Goal: Find specific page/section: Find specific page/section

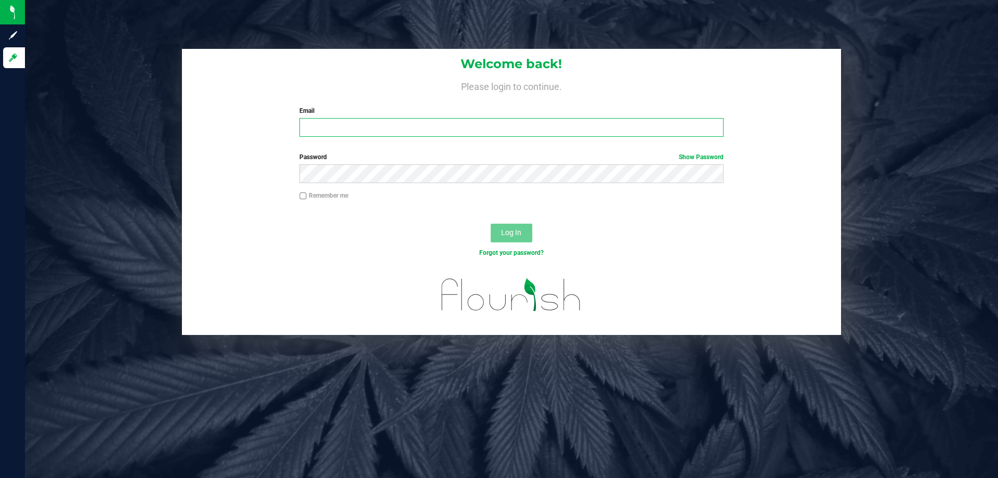
click at [395, 123] on input "Email" at bounding box center [512, 127] width 424 height 19
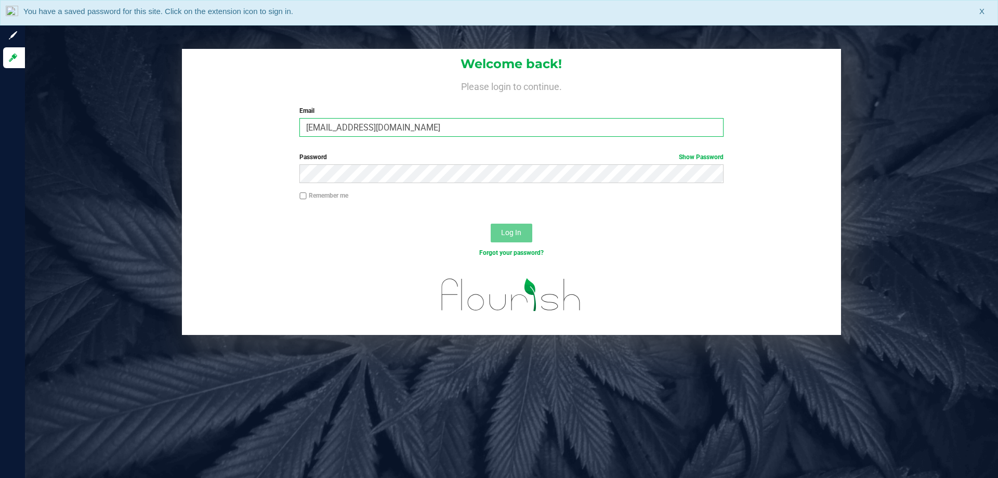
type input "fverity@liveparallel.com"
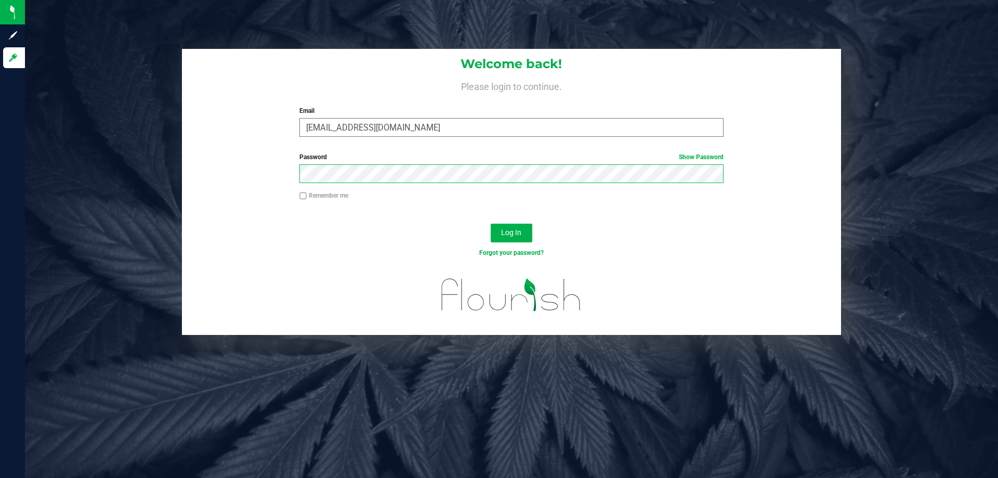
click at [491, 224] on button "Log In" at bounding box center [512, 233] width 42 height 19
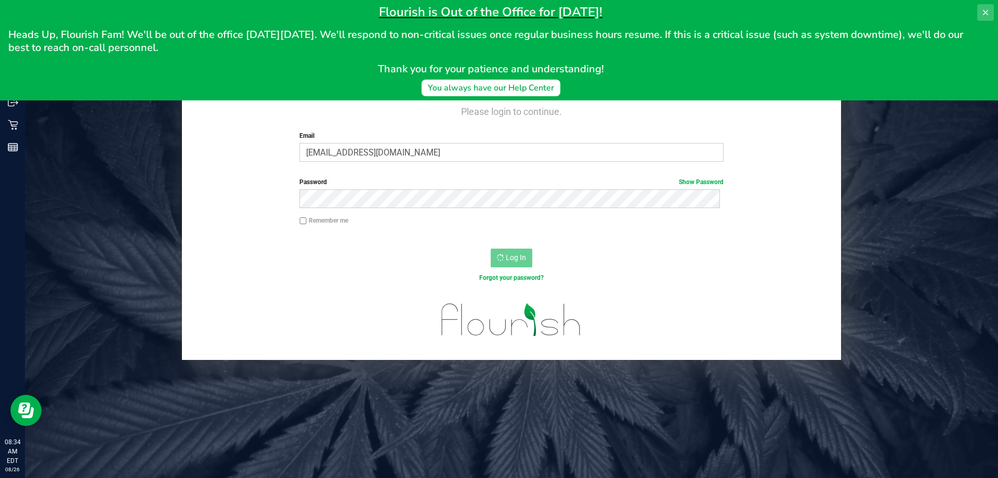
click at [983, 6] on button at bounding box center [986, 12] width 17 height 17
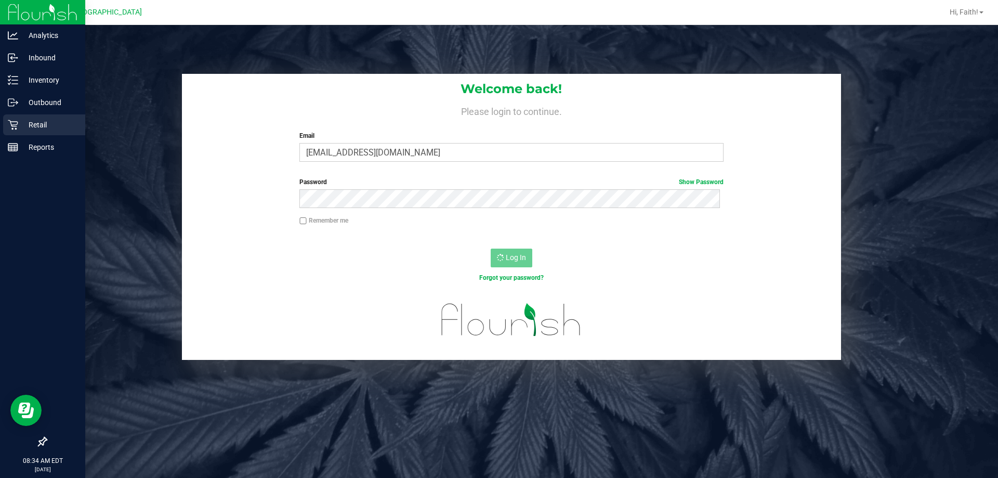
click at [6, 120] on div "Retail" at bounding box center [44, 124] width 82 height 21
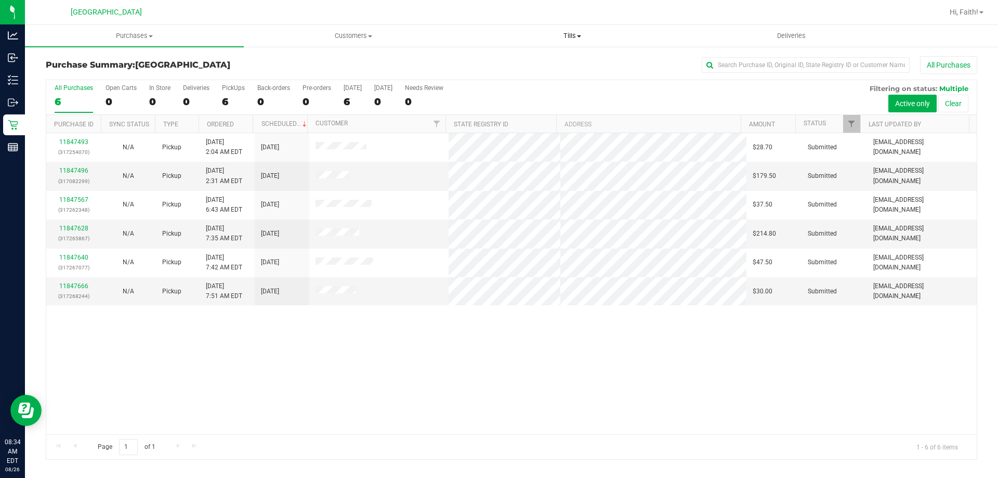
click at [584, 37] on span "Tills" at bounding box center [572, 35] width 218 height 9
click at [519, 59] on span "Manage tills" at bounding box center [498, 62] width 70 height 9
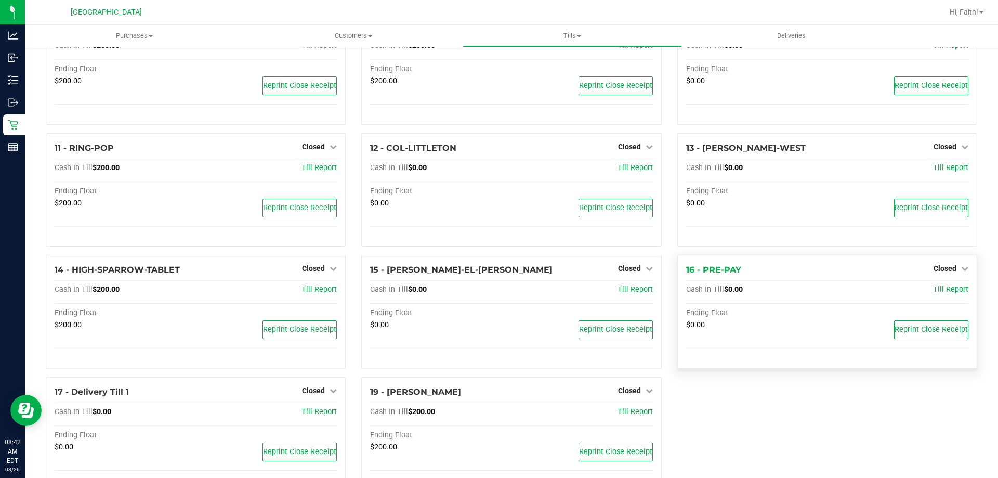
scroll to position [376, 0]
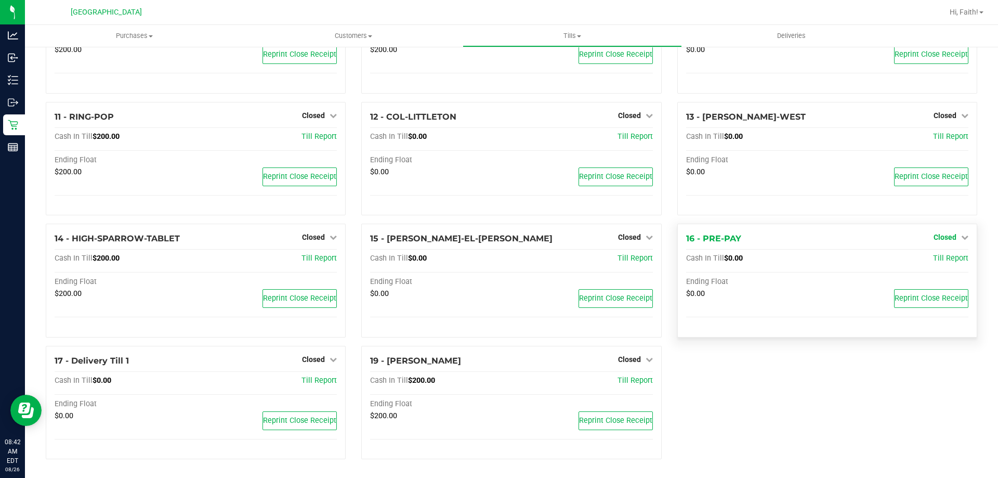
click at [948, 239] on span "Closed" at bounding box center [945, 237] width 23 height 8
click at [931, 258] on link "Open Till" at bounding box center [945, 259] width 28 height 8
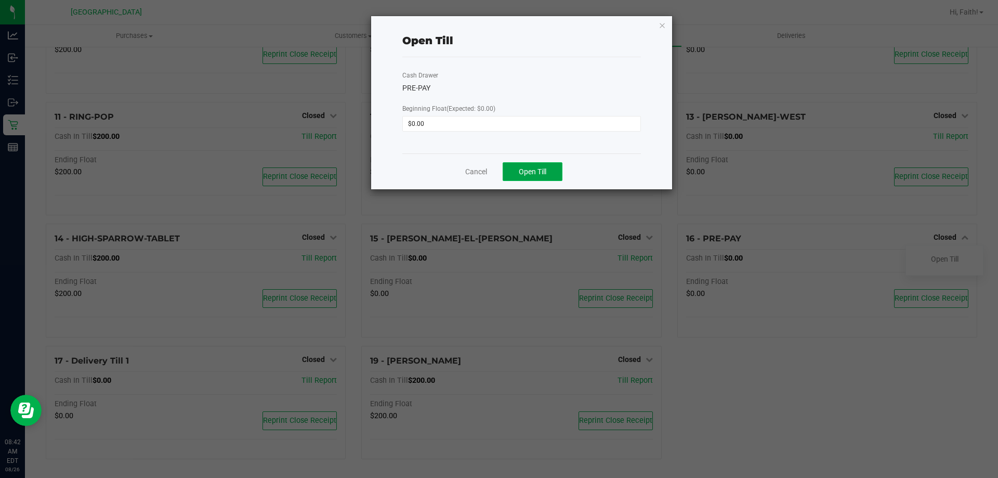
click at [526, 168] on span "Open Till" at bounding box center [533, 171] width 28 height 8
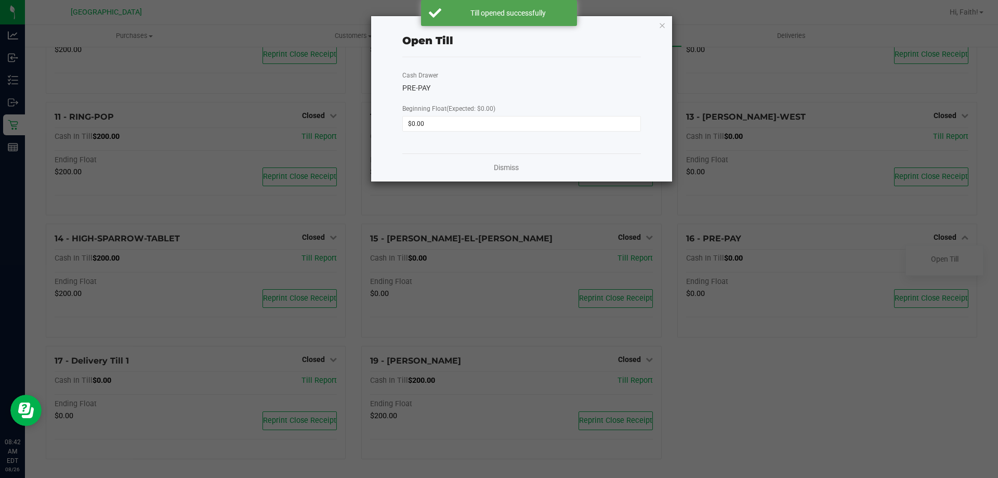
click at [513, 158] on div "Dismiss" at bounding box center [522, 167] width 239 height 28
click at [510, 161] on div "Dismiss" at bounding box center [522, 167] width 239 height 28
click at [507, 165] on link "Dismiss" at bounding box center [506, 167] width 25 height 11
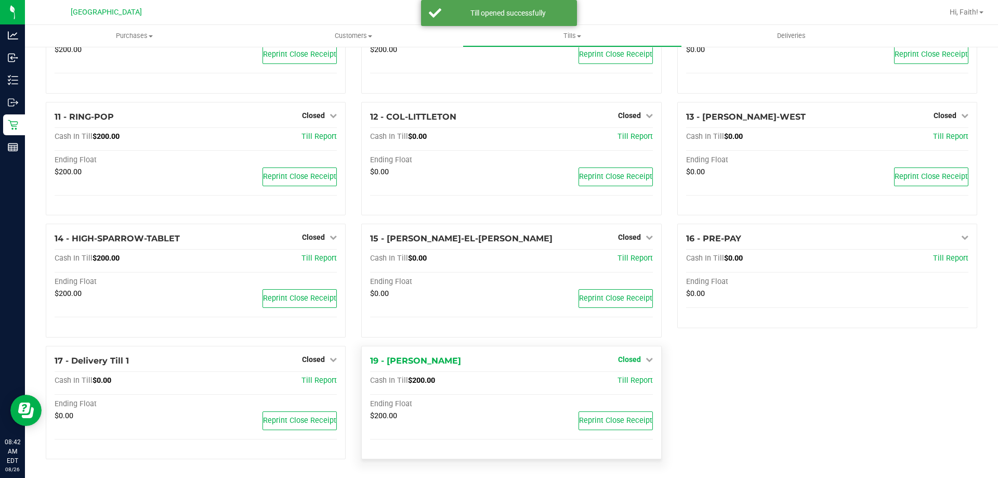
click at [631, 359] on span "Closed" at bounding box center [629, 359] width 23 height 8
click at [626, 385] on div "Open Till" at bounding box center [629, 380] width 77 height 13
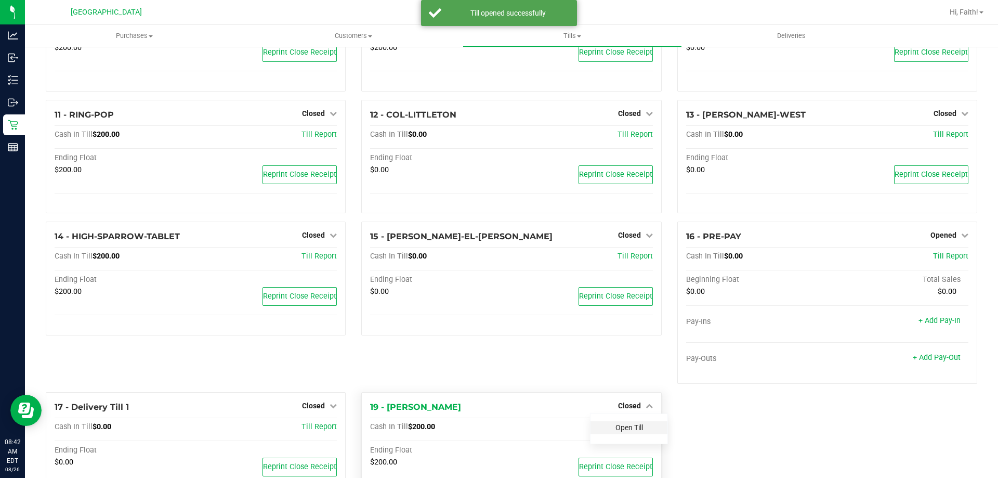
click at [622, 432] on link "Open Till" at bounding box center [630, 427] width 28 height 8
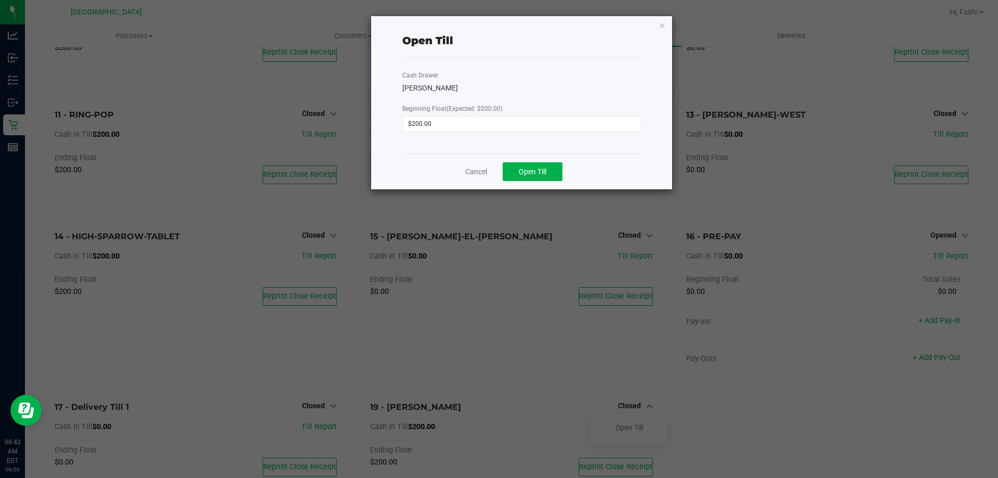
click at [529, 192] on ngb-modal-window "Open Till Cash Drawer LIONEL-RICHIE Beginning Float (Expected: $200.00) $200.00…" at bounding box center [503, 239] width 1006 height 478
click at [528, 178] on button "Open Till" at bounding box center [533, 171] width 60 height 19
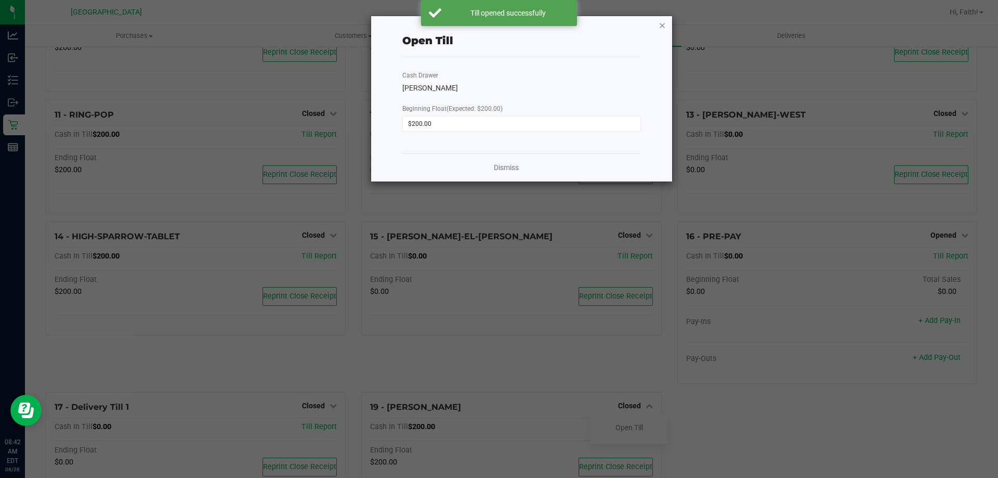
click at [663, 29] on icon "button" at bounding box center [662, 25] width 7 height 12
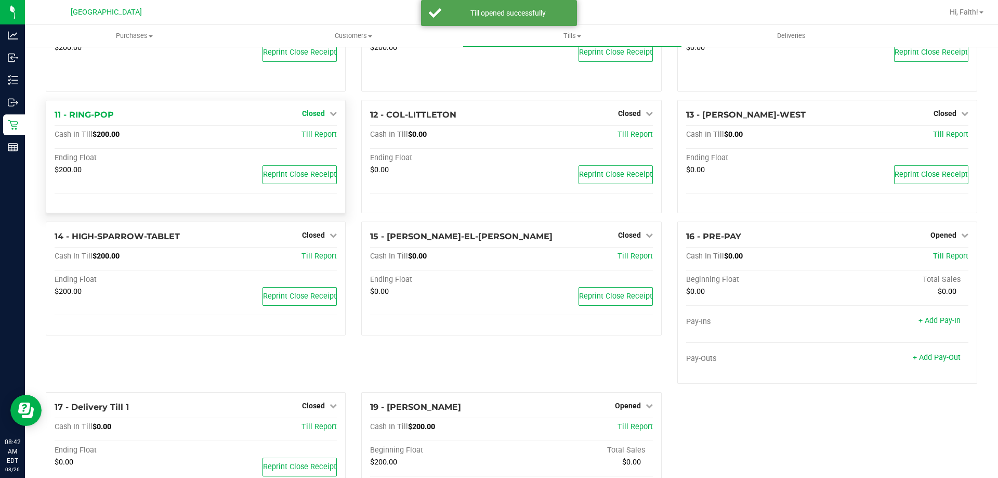
click at [308, 118] on span "Closed" at bounding box center [313, 113] width 23 height 8
click at [311, 136] on link "Open Till" at bounding box center [314, 135] width 28 height 8
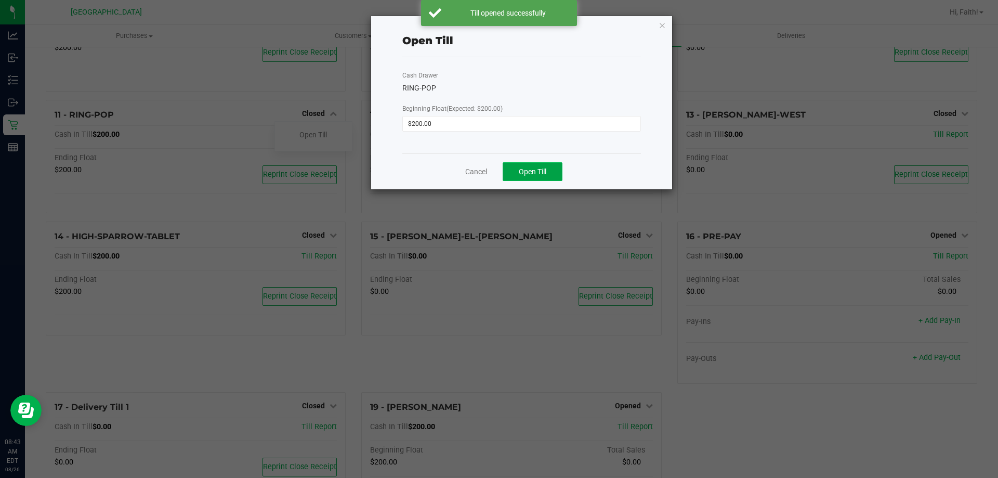
click at [550, 172] on button "Open Till" at bounding box center [533, 171] width 60 height 19
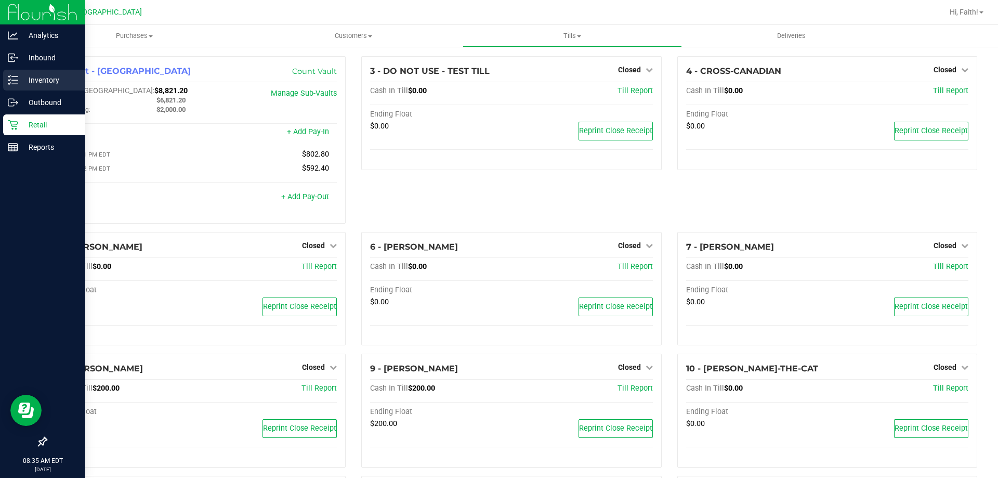
click at [30, 81] on p "Inventory" at bounding box center [49, 80] width 62 height 12
click at [16, 76] on line at bounding box center [15, 76] width 6 height 0
click at [32, 79] on p "Inventory" at bounding box center [49, 80] width 62 height 12
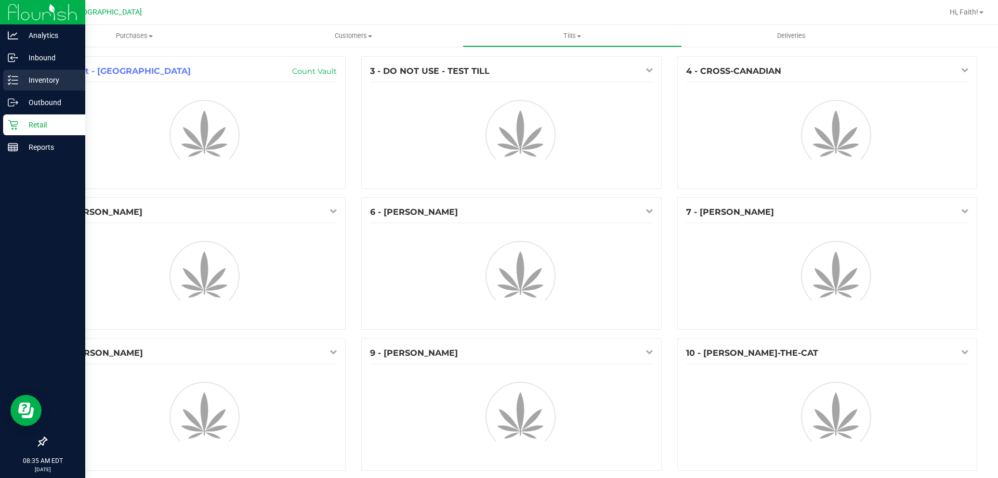
click at [15, 80] on line at bounding box center [15, 80] width 6 height 0
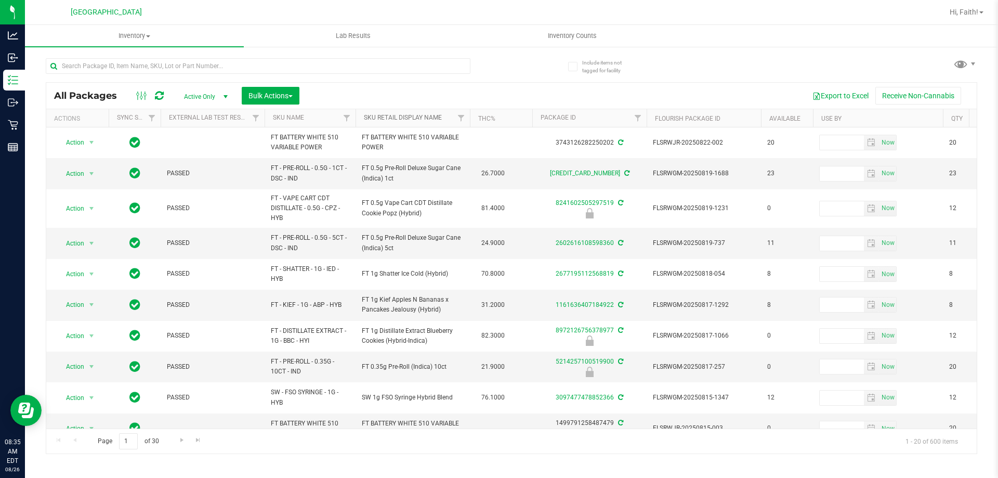
click at [415, 120] on link "Sku Retail Display Name" at bounding box center [403, 117] width 78 height 7
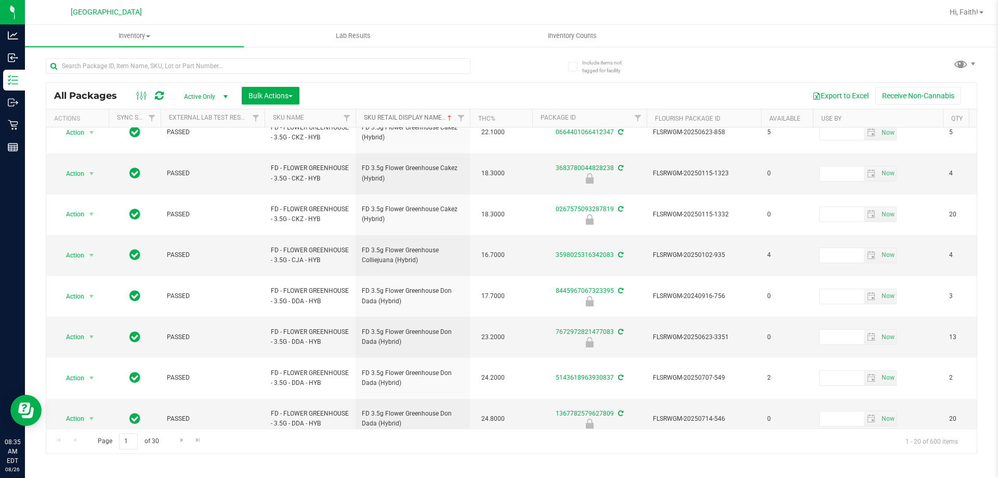
scroll to position [334, 0]
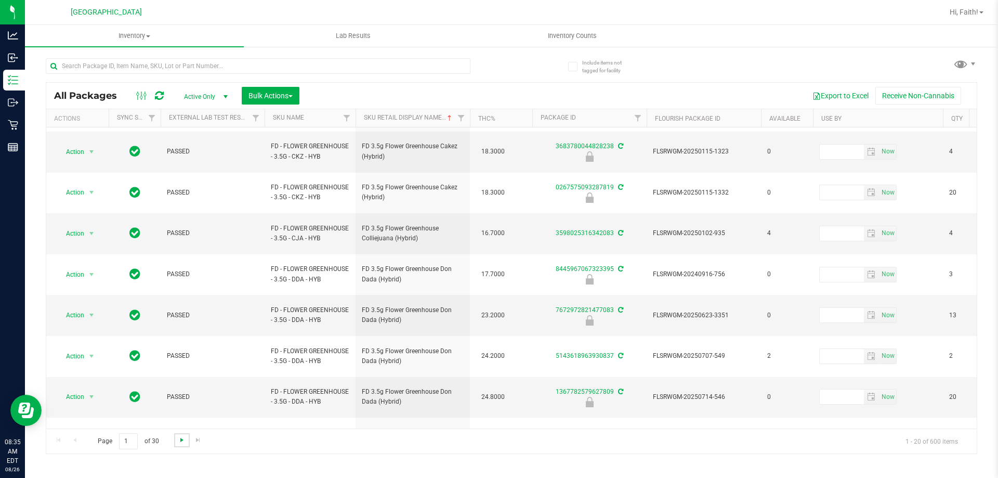
click at [178, 440] on span "Go to the next page" at bounding box center [182, 440] width 8 height 8
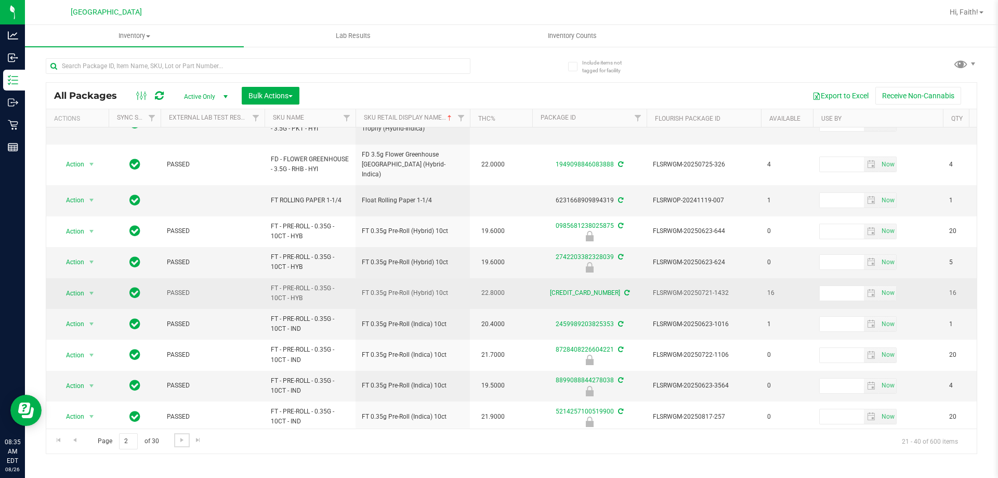
scroll to position [324, 0]
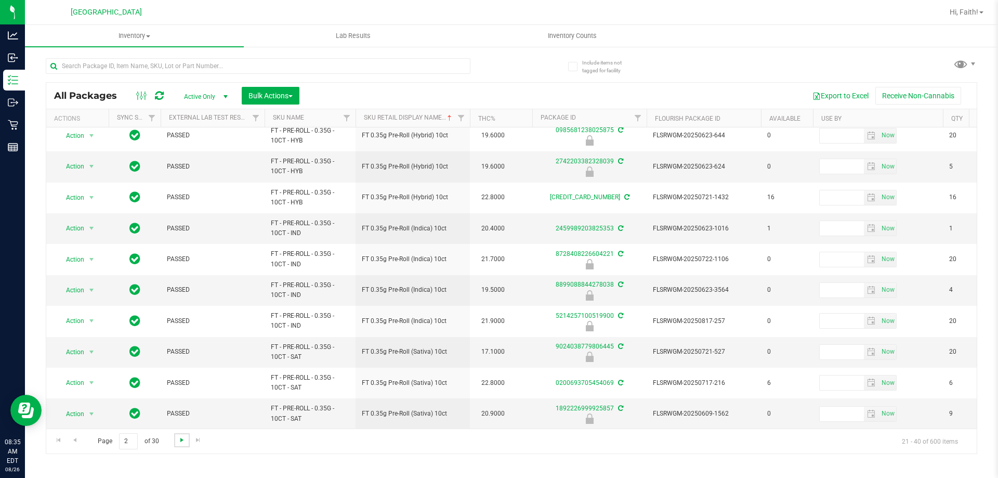
click at [179, 438] on span "Go to the next page" at bounding box center [182, 440] width 8 height 8
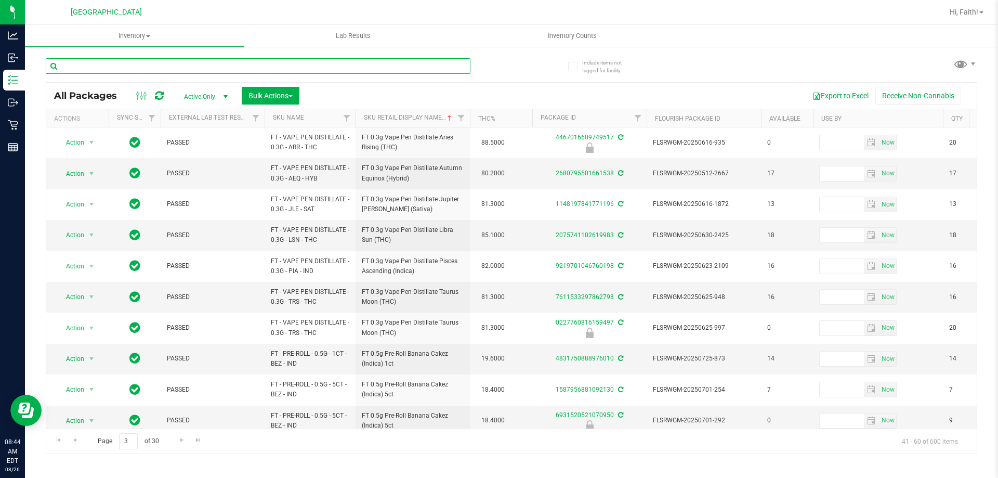
click at [163, 61] on input "text" at bounding box center [258, 66] width 425 height 16
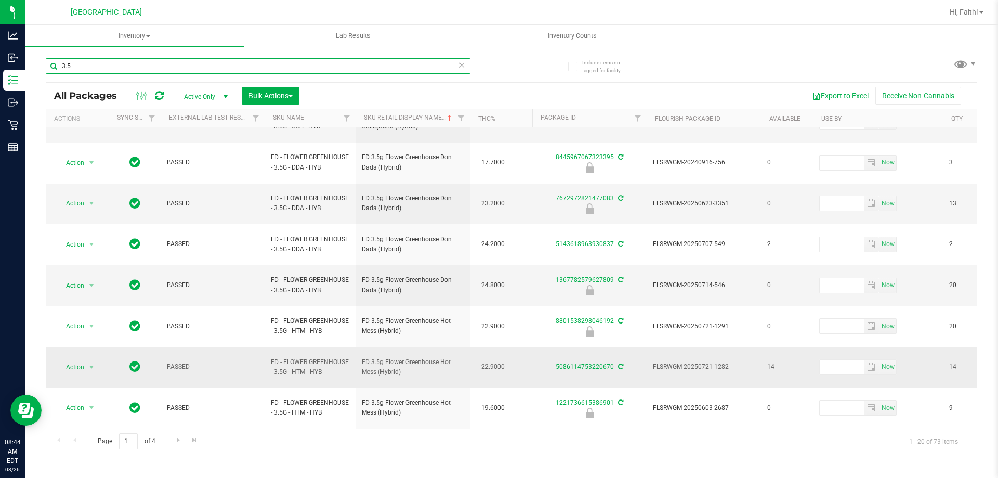
scroll to position [324, 0]
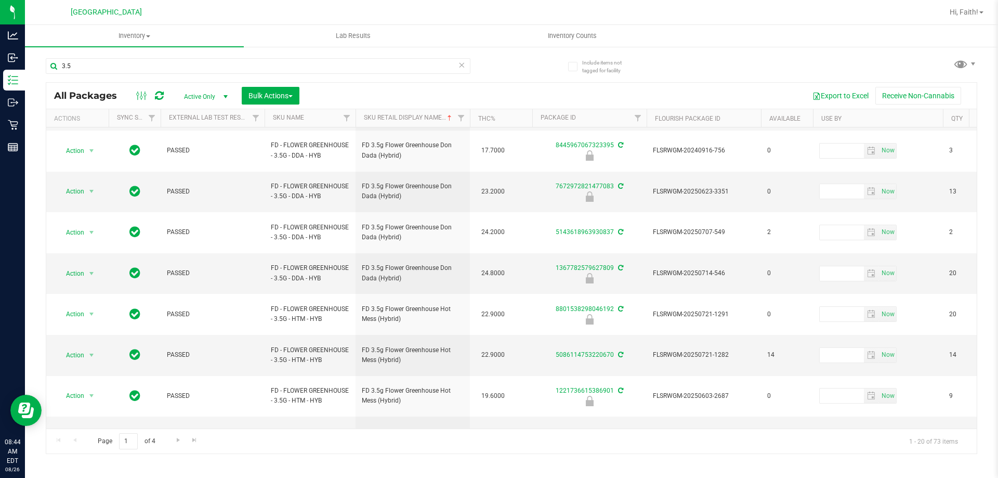
drag, startPoint x: 477, startPoint y: 403, endPoint x: 468, endPoint y: 405, distance: 9.1
drag, startPoint x: 468, startPoint y: 405, endPoint x: 319, endPoint y: 405, distance: 149.2
click at [180, 438] on span "Go to the next page" at bounding box center [178, 440] width 8 height 8
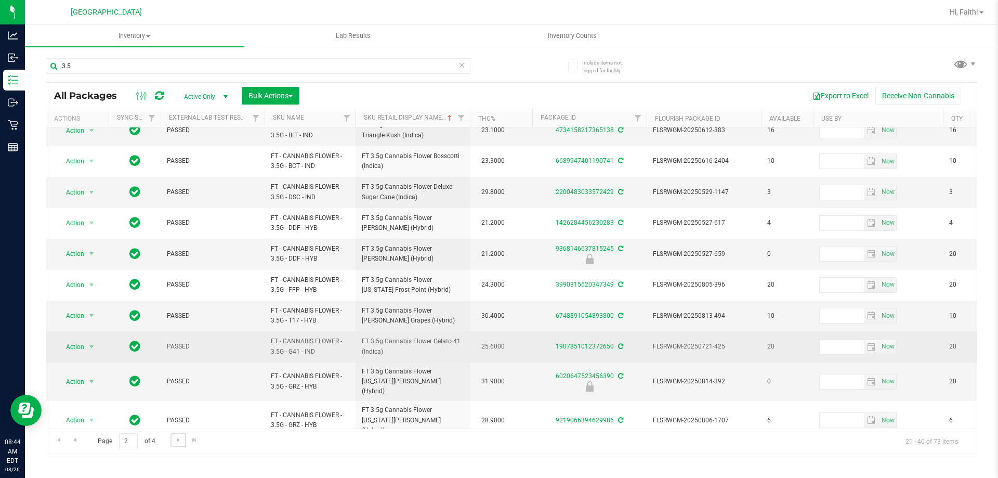
scroll to position [332, 0]
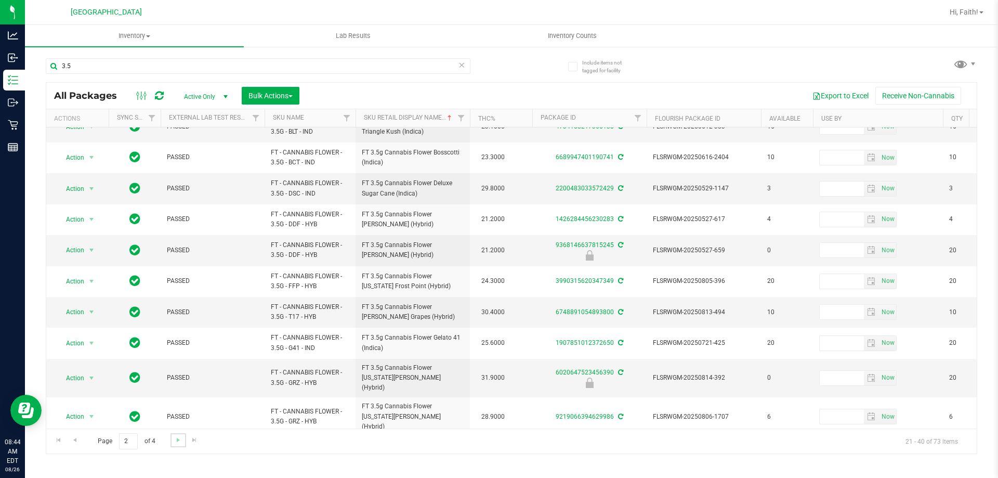
click at [184, 439] on link "Go to the next page" at bounding box center [178, 440] width 15 height 14
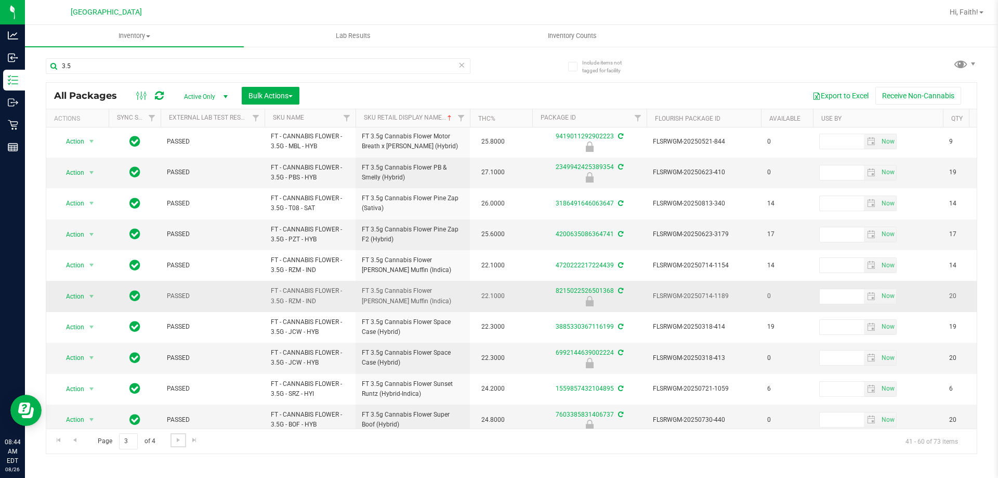
scroll to position [324, 0]
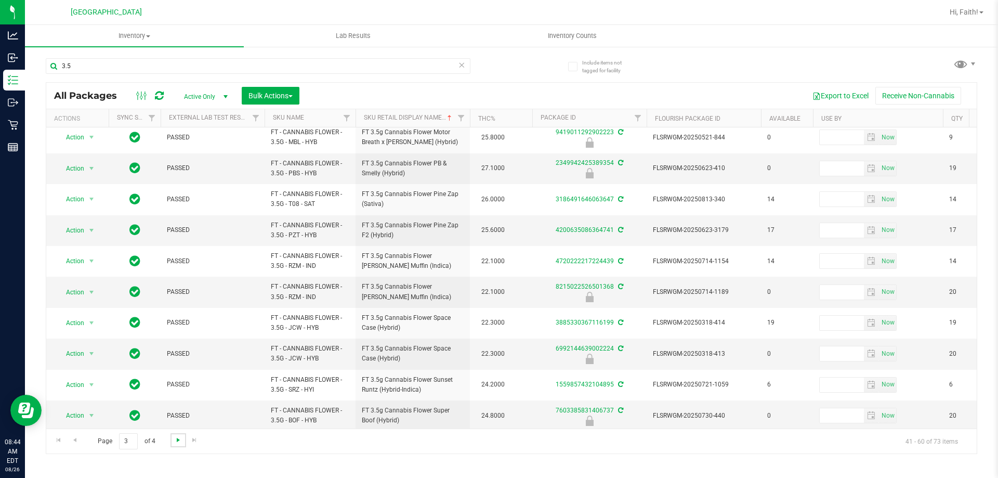
click at [178, 442] on span "Go to the next page" at bounding box center [178, 440] width 8 height 8
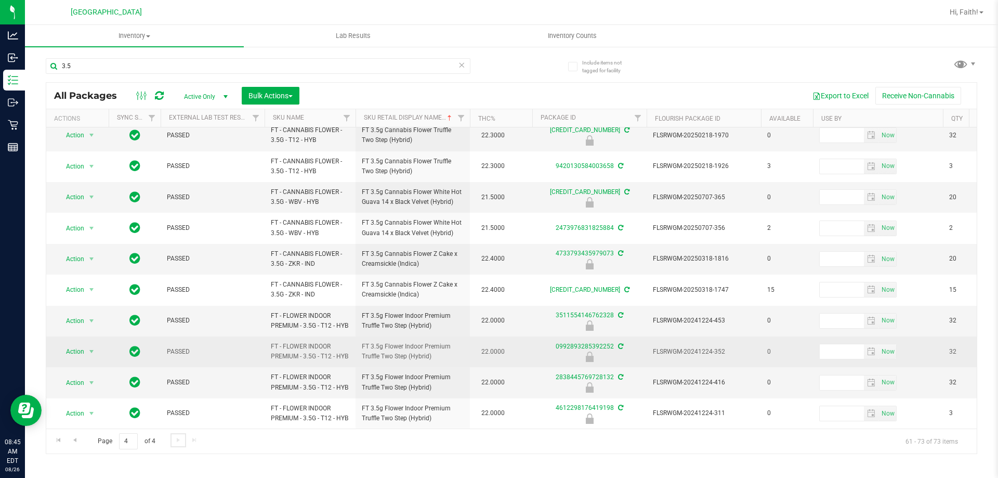
scroll to position [108, 0]
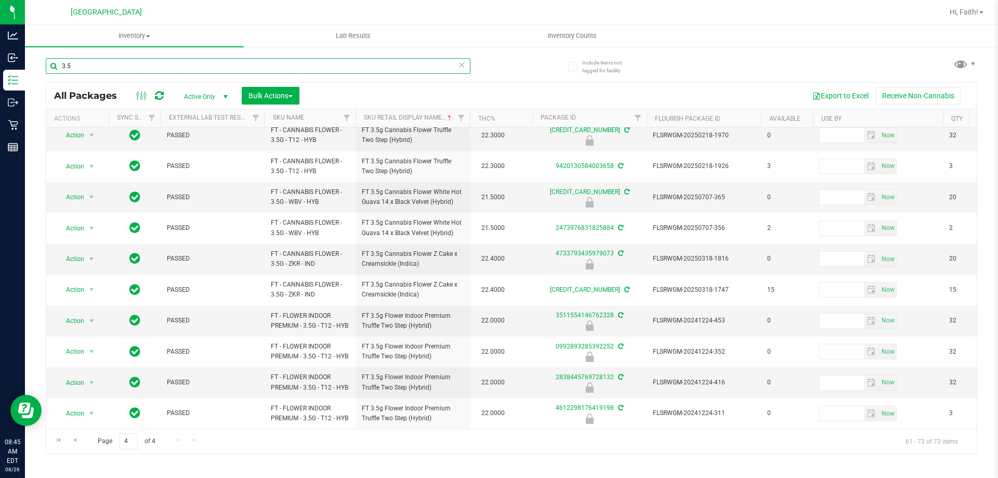
click at [176, 70] on input "3.5" at bounding box center [258, 66] width 425 height 16
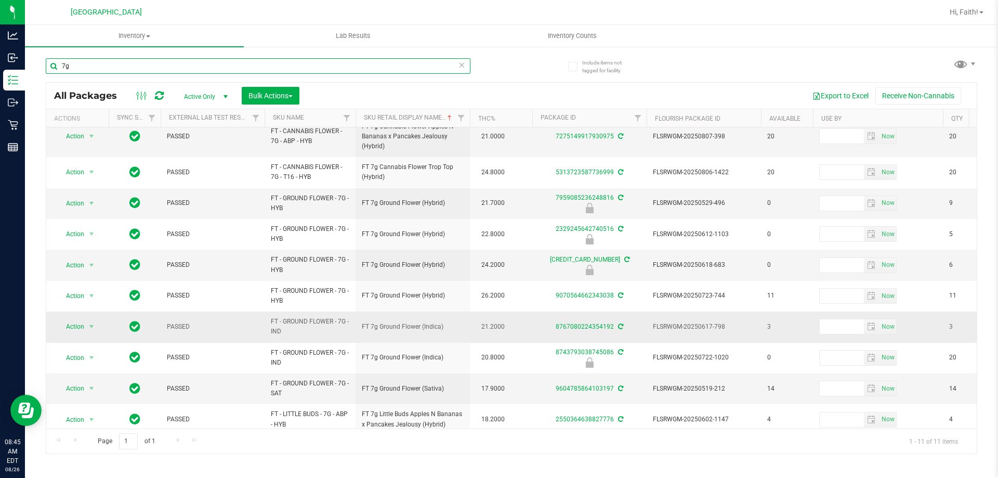
scroll to position [54, 0]
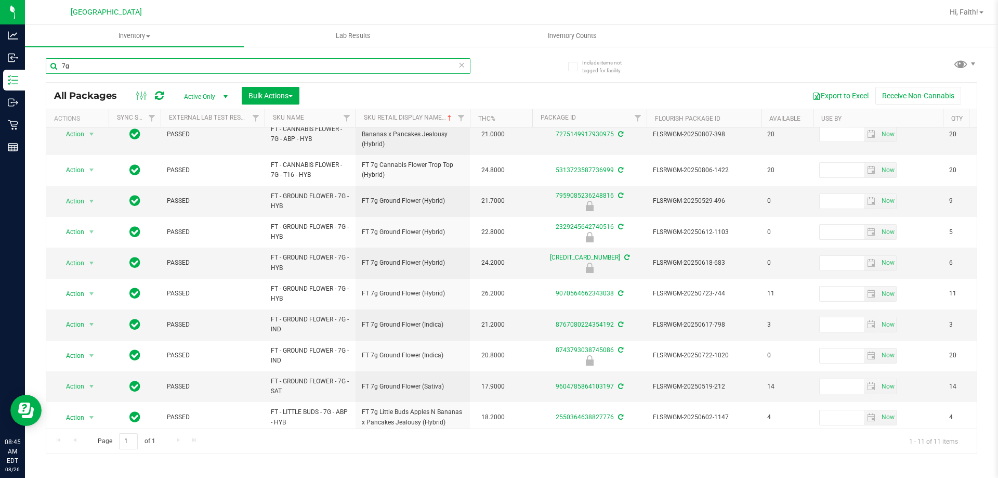
type input "7g"
